Goal: Task Accomplishment & Management: Manage account settings

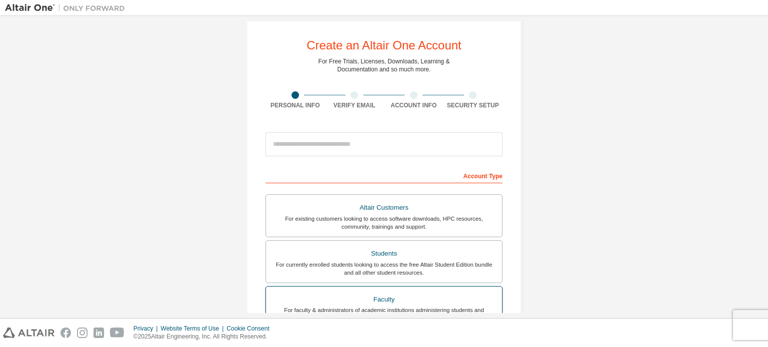
scroll to position [100, 0]
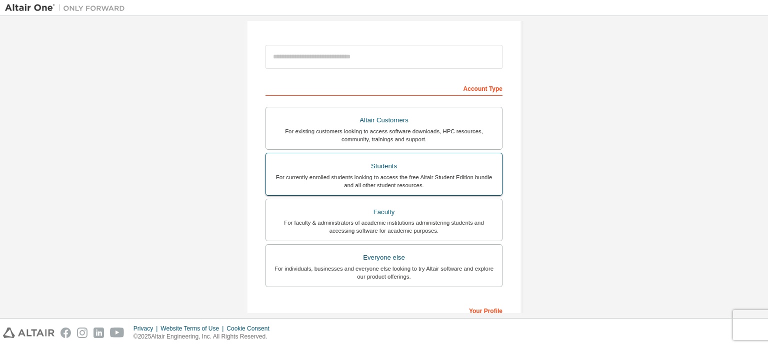
click at [391, 173] on div "For currently enrolled students looking to access the free Altair Student Editi…" at bounding box center [384, 181] width 224 height 16
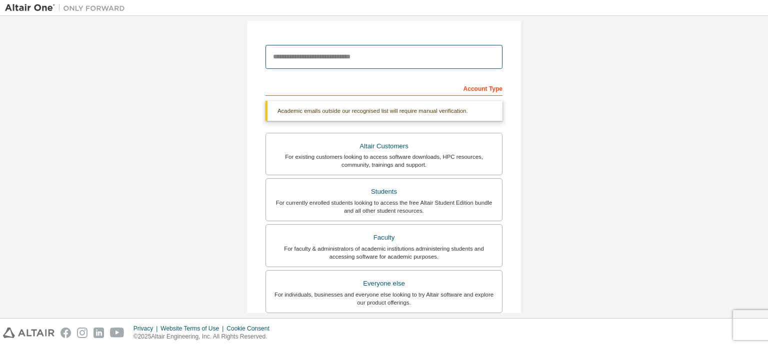
click at [341, 54] on input "email" at bounding box center [383, 57] width 237 height 24
type input "**********"
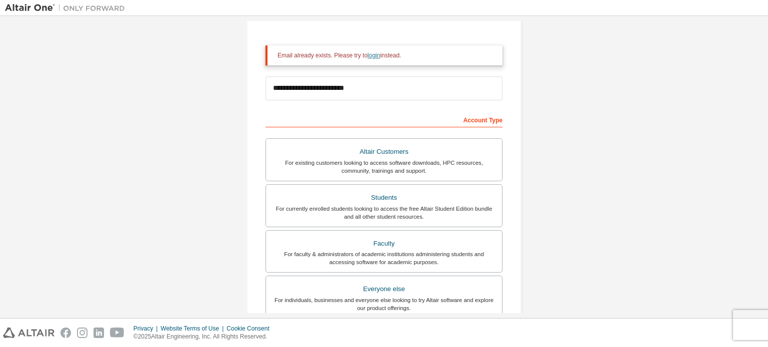
click at [372, 55] on link "login" at bounding box center [373, 55] width 12 height 7
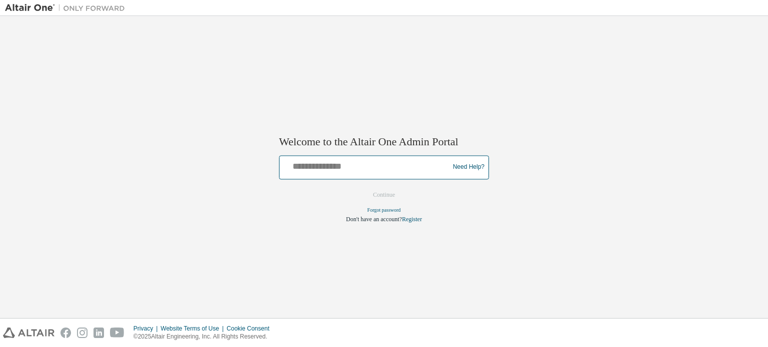
click at [332, 169] on input "text" at bounding box center [365, 165] width 164 height 14
type input "**********"
click at [380, 193] on button "Continue" at bounding box center [383, 194] width 43 height 15
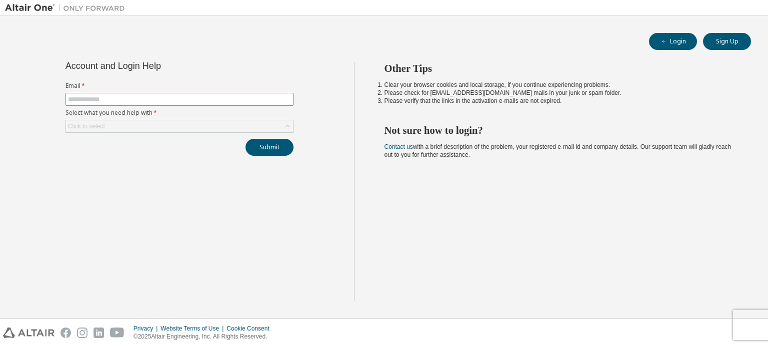
click at [121, 102] on input "text" at bounding box center [179, 99] width 223 height 8
drag, startPoint x: 96, startPoint y: 164, endPoint x: 91, endPoint y: 159, distance: 7.4
click at [96, 164] on div "Account and Login Help Email * Select what you need help with * Click to select…" at bounding box center [179, 181] width 349 height 239
click at [117, 123] on div "Click to select" at bounding box center [179, 126] width 227 height 12
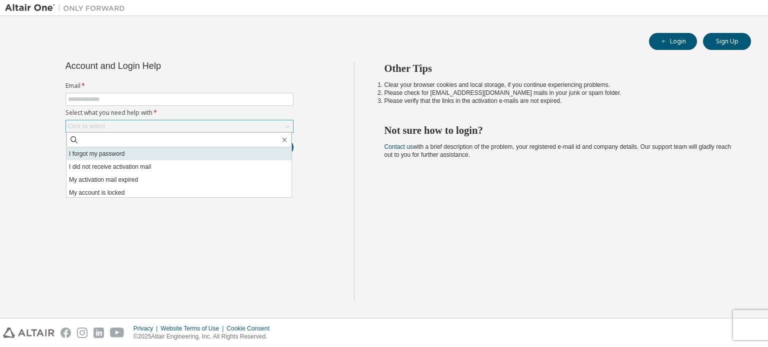
click at [109, 154] on li "I forgot my password" at bounding box center [178, 153] width 225 height 13
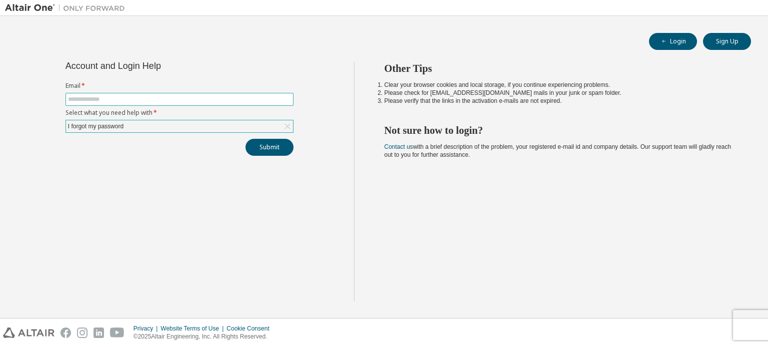
click at [115, 94] on span at bounding box center [179, 99] width 228 height 13
click at [122, 102] on input "text" at bounding box center [179, 99] width 223 height 8
click at [245, 139] on button "Submit" at bounding box center [269, 147] width 48 height 17
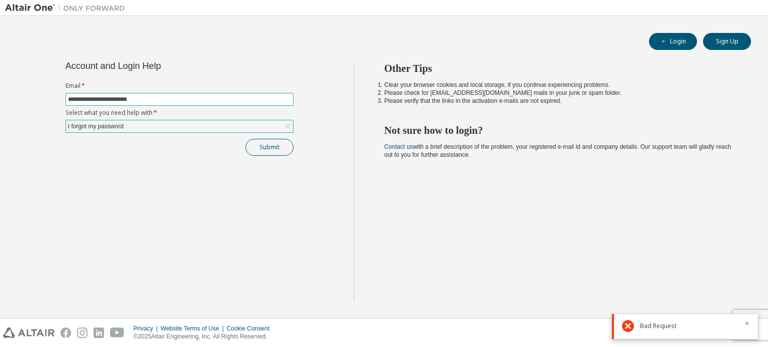
type input "**********"
click at [284, 149] on button "Submit" at bounding box center [269, 147] width 48 height 17
drag, startPoint x: 573, startPoint y: 2, endPoint x: 513, endPoint y: 204, distance: 210.7
click at [518, 202] on div "Other Tips Clear your browser cookies and local storage, if you continue experi…" at bounding box center [558, 181] width 409 height 239
